Goal: Information Seeking & Learning: Learn about a topic

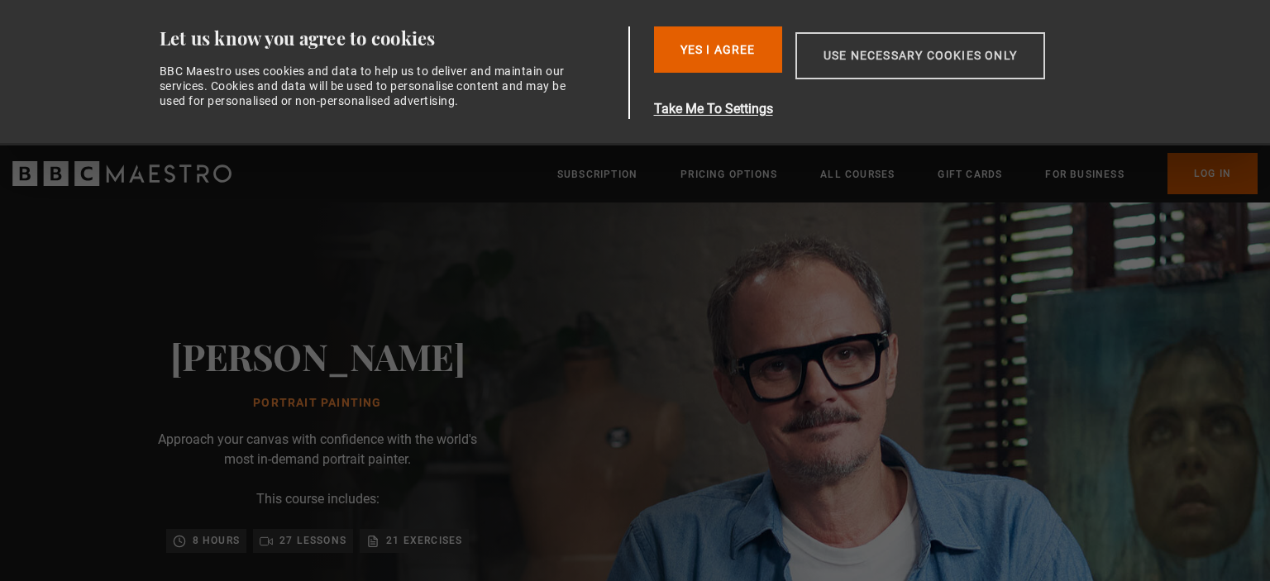
click at [888, 59] on button "Use necessary cookies only" at bounding box center [920, 55] width 250 height 47
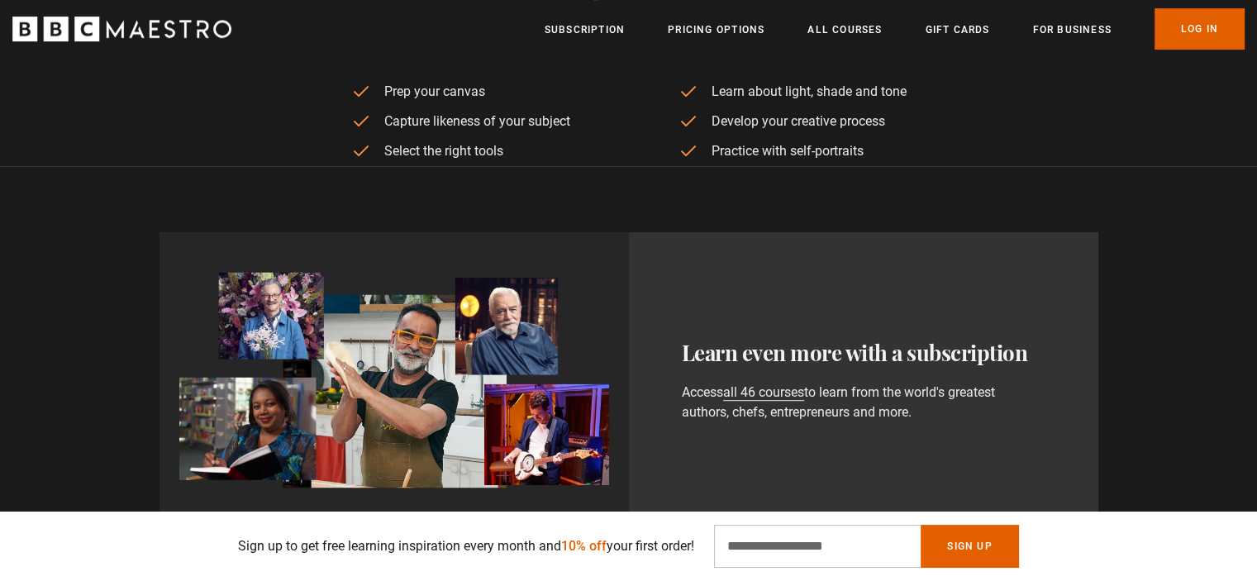
scroll to position [964, 0]
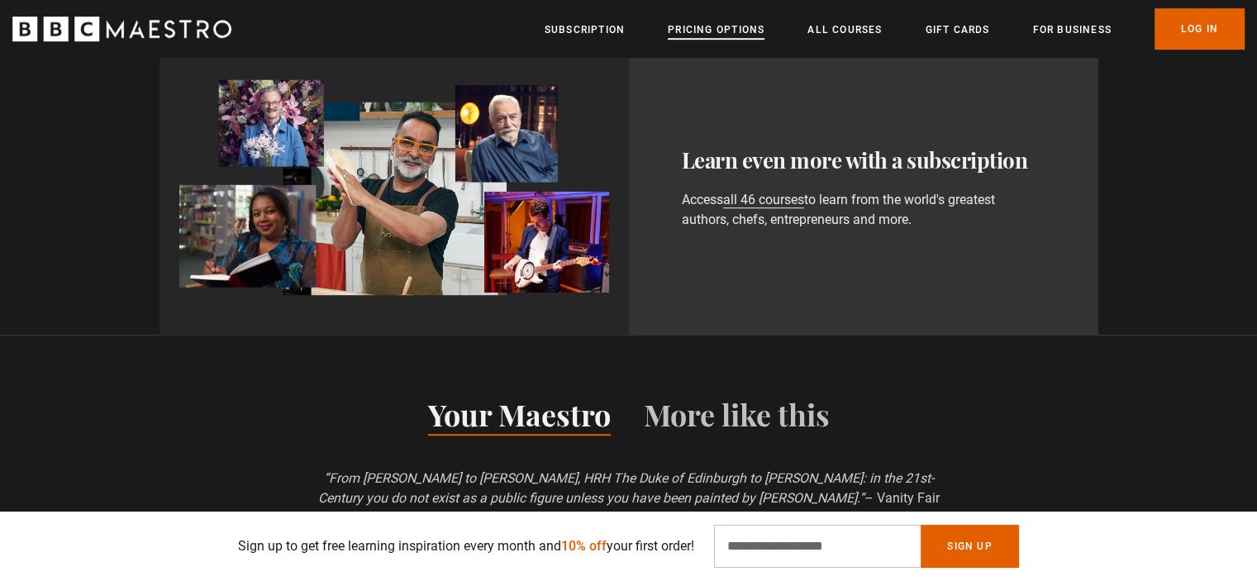
click at [714, 34] on link "Pricing Options" at bounding box center [716, 29] width 97 height 17
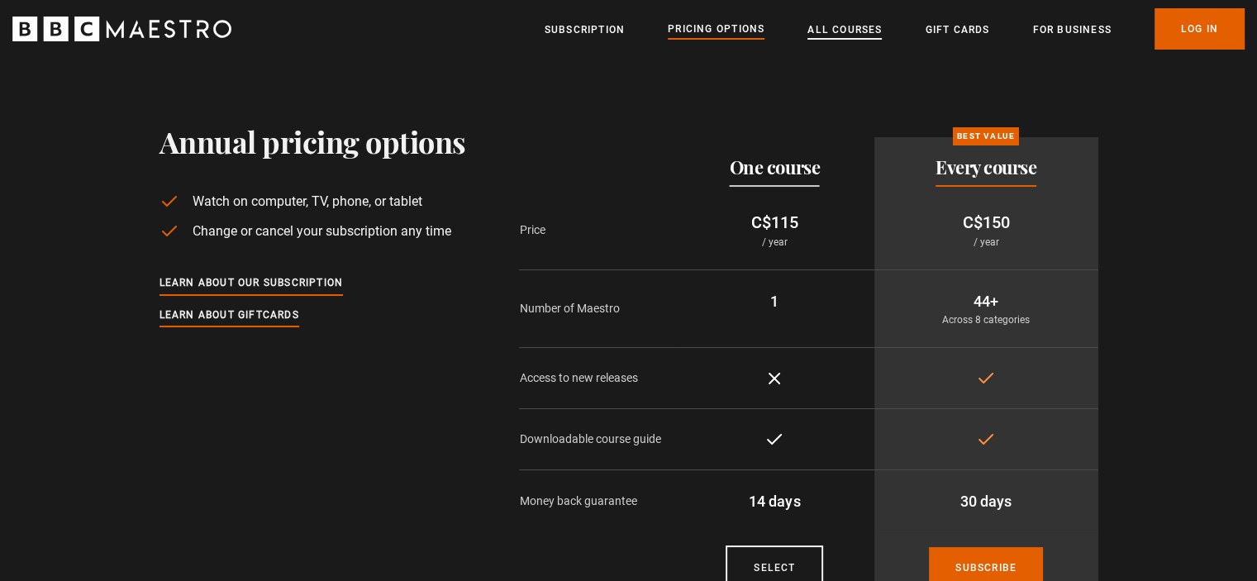
click at [847, 26] on link "All Courses" at bounding box center [845, 29] width 74 height 17
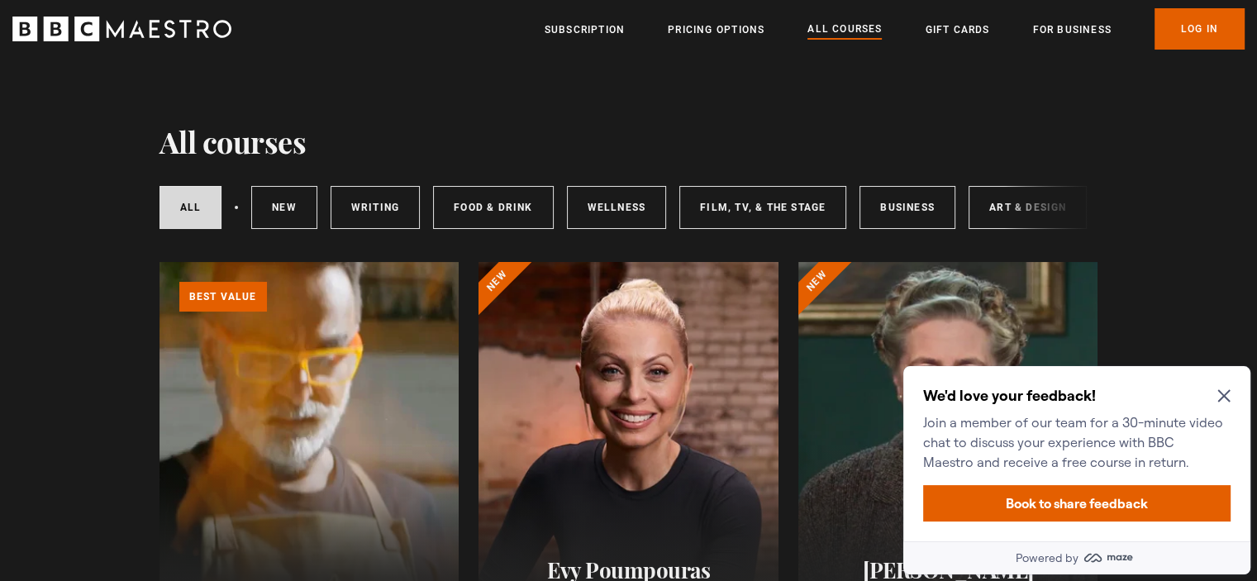
click at [1223, 394] on icon "Close Maze Prompt" at bounding box center [1224, 396] width 12 height 12
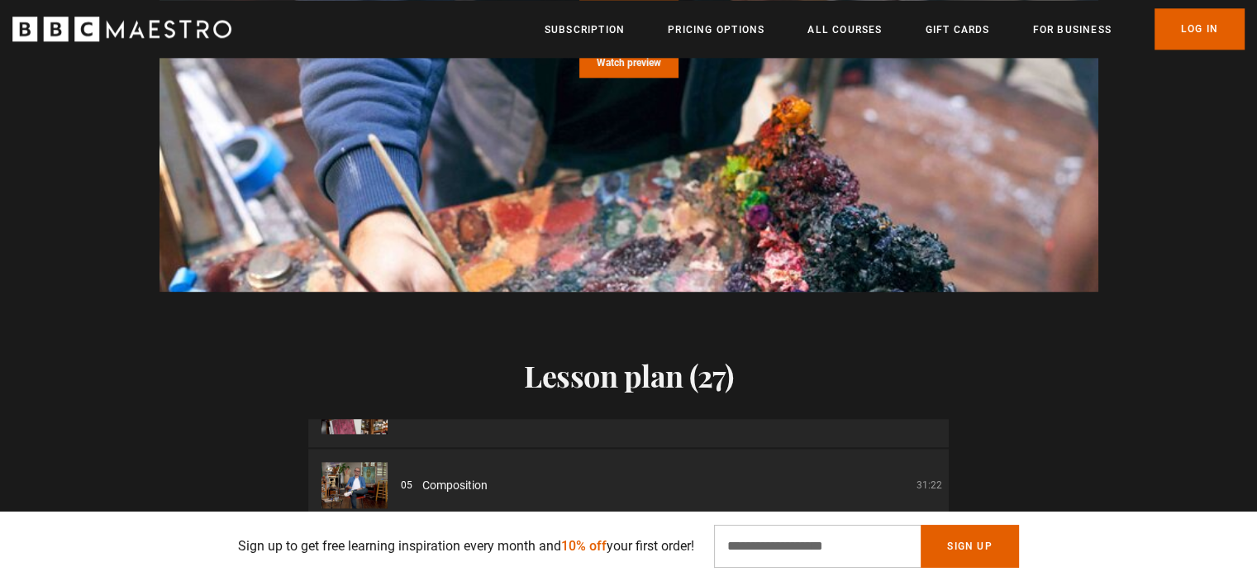
scroll to position [1350, 0]
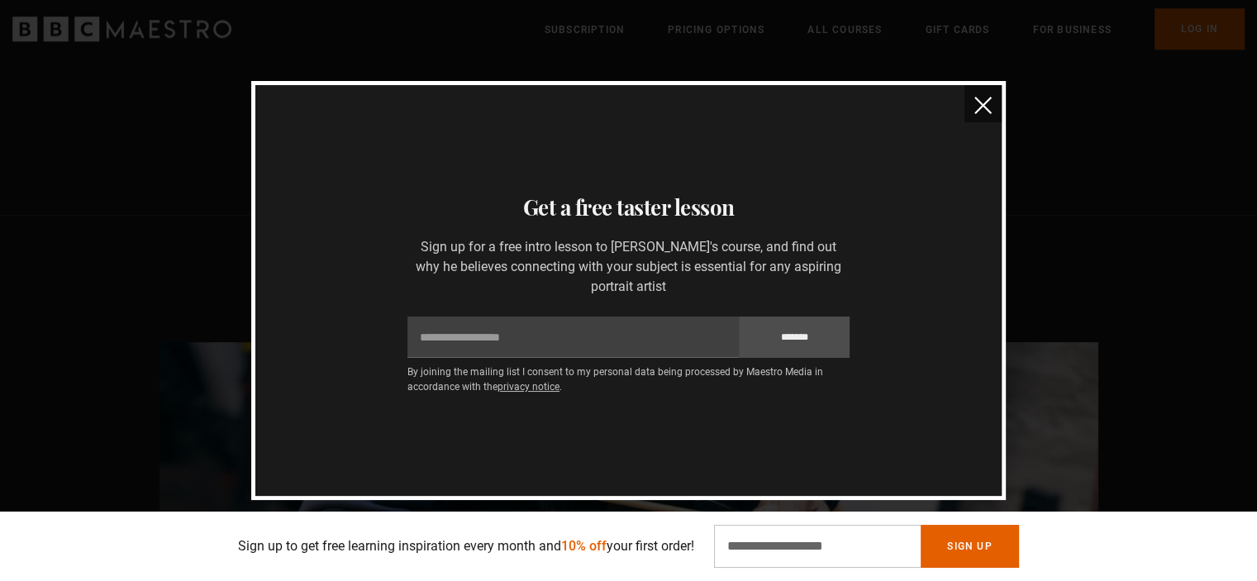
click at [985, 112] on img "close" at bounding box center [983, 105] width 17 height 17
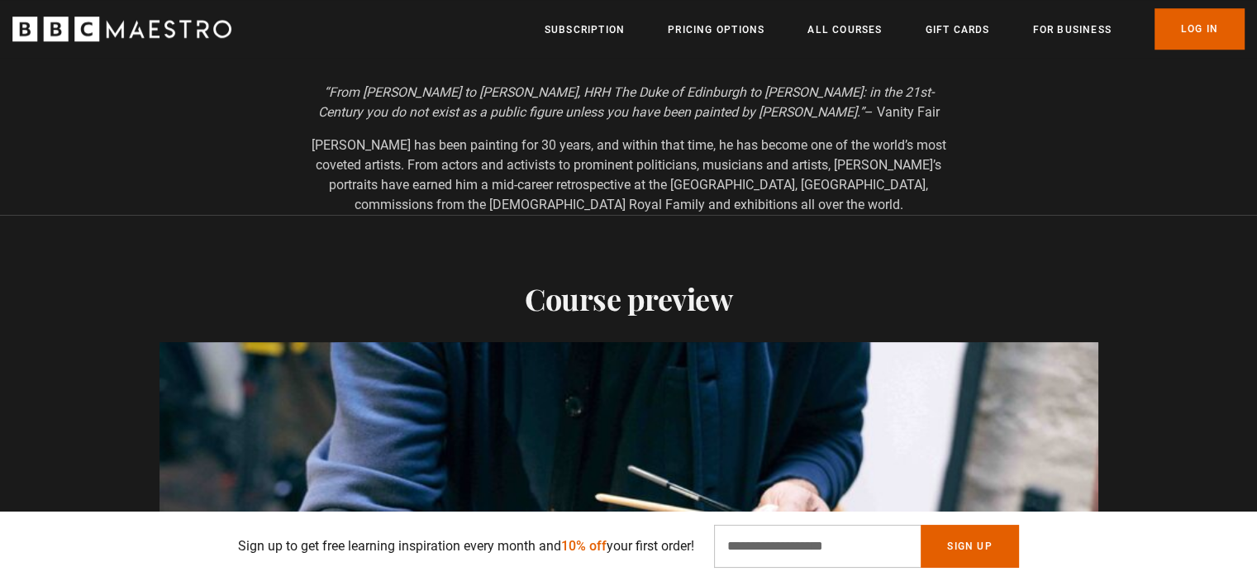
scroll to position [1542, 0]
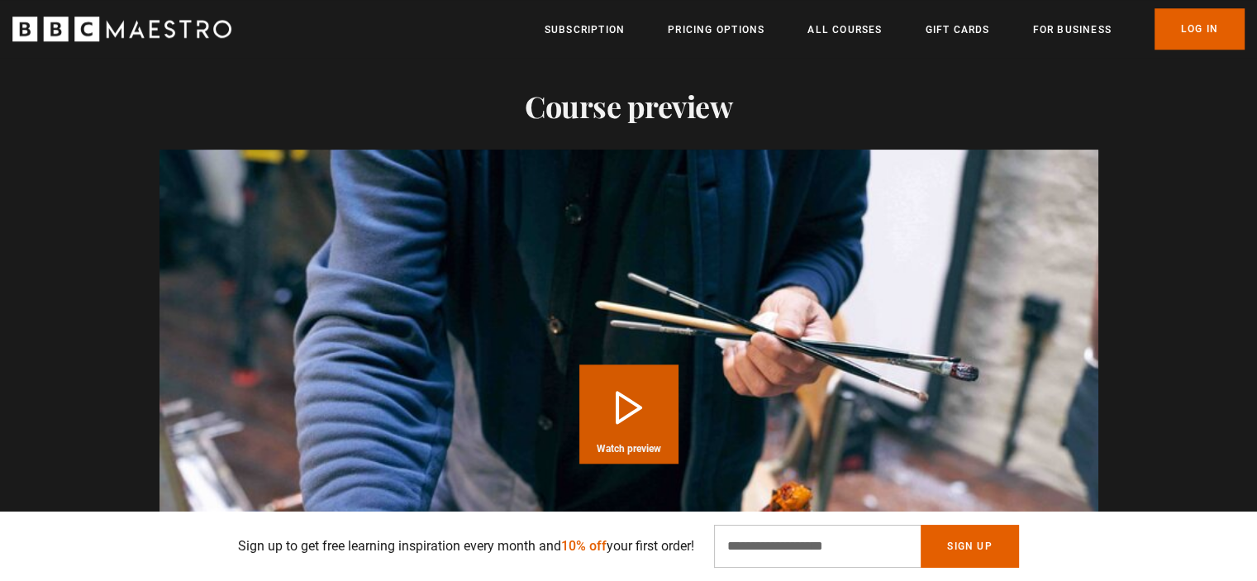
click at [633, 396] on button "Play Course overview for Portrait Painting with Jonathan Yeo Watch preview" at bounding box center [628, 414] width 99 height 99
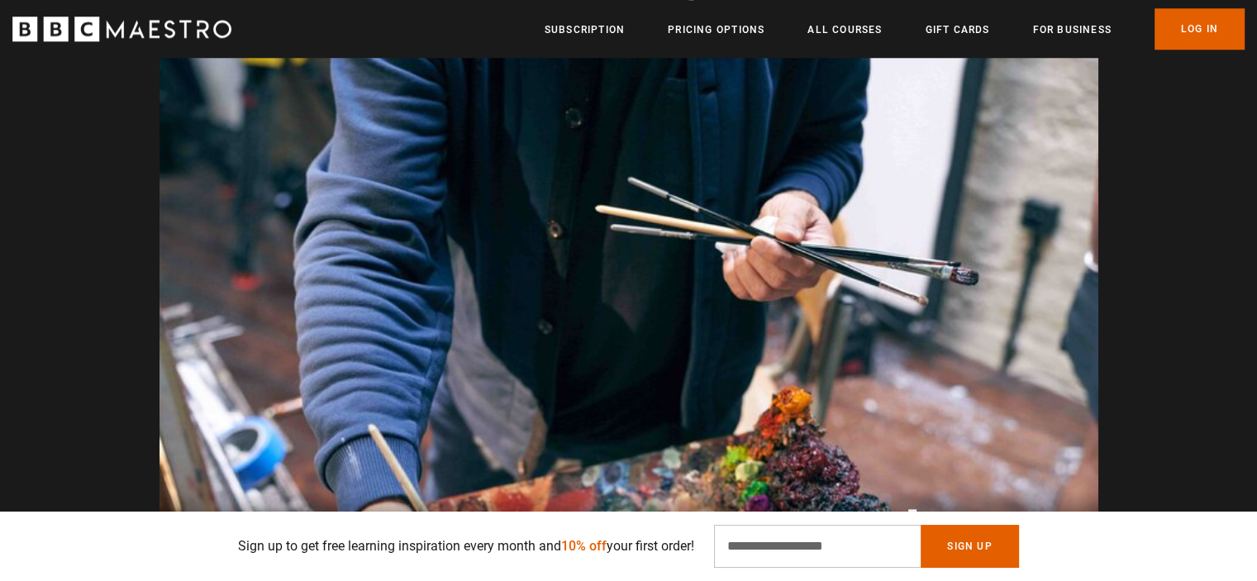
scroll to position [0, 2815]
